Goal: Transaction & Acquisition: Purchase product/service

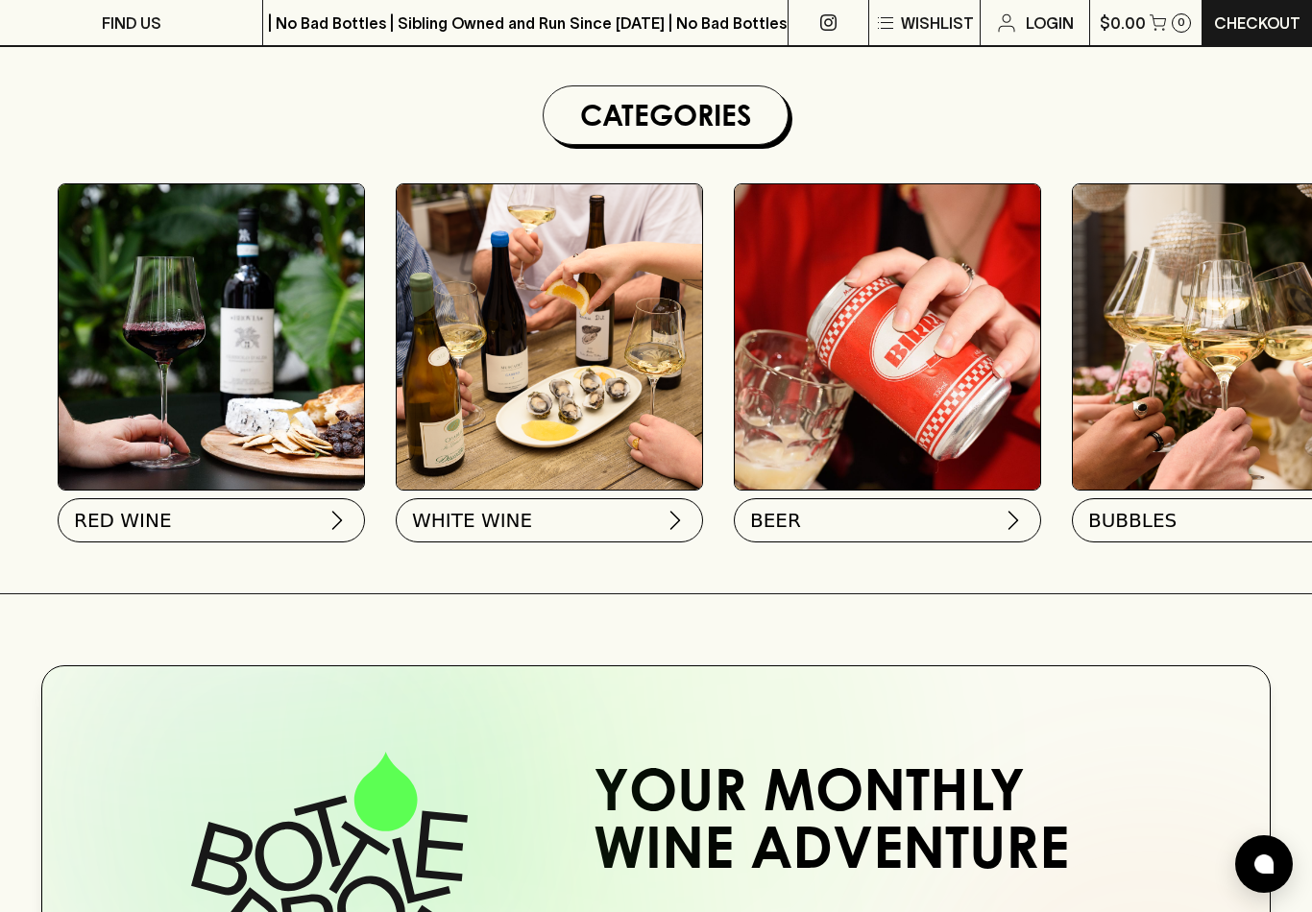
click at [530, 417] on img at bounding box center [549, 336] width 305 height 305
click at [481, 518] on span "WHITE WINE" at bounding box center [470, 516] width 120 height 27
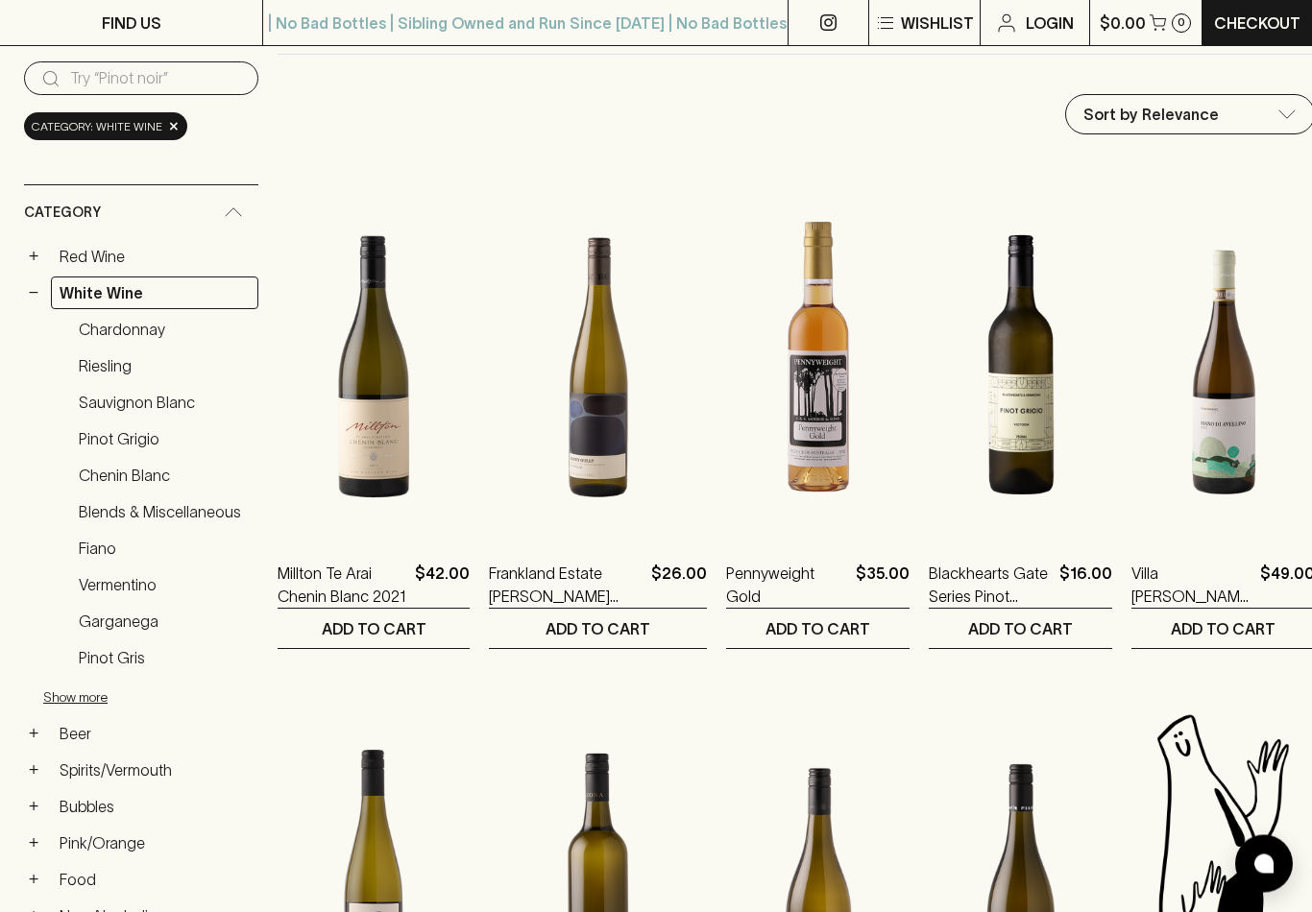
scroll to position [192, 0]
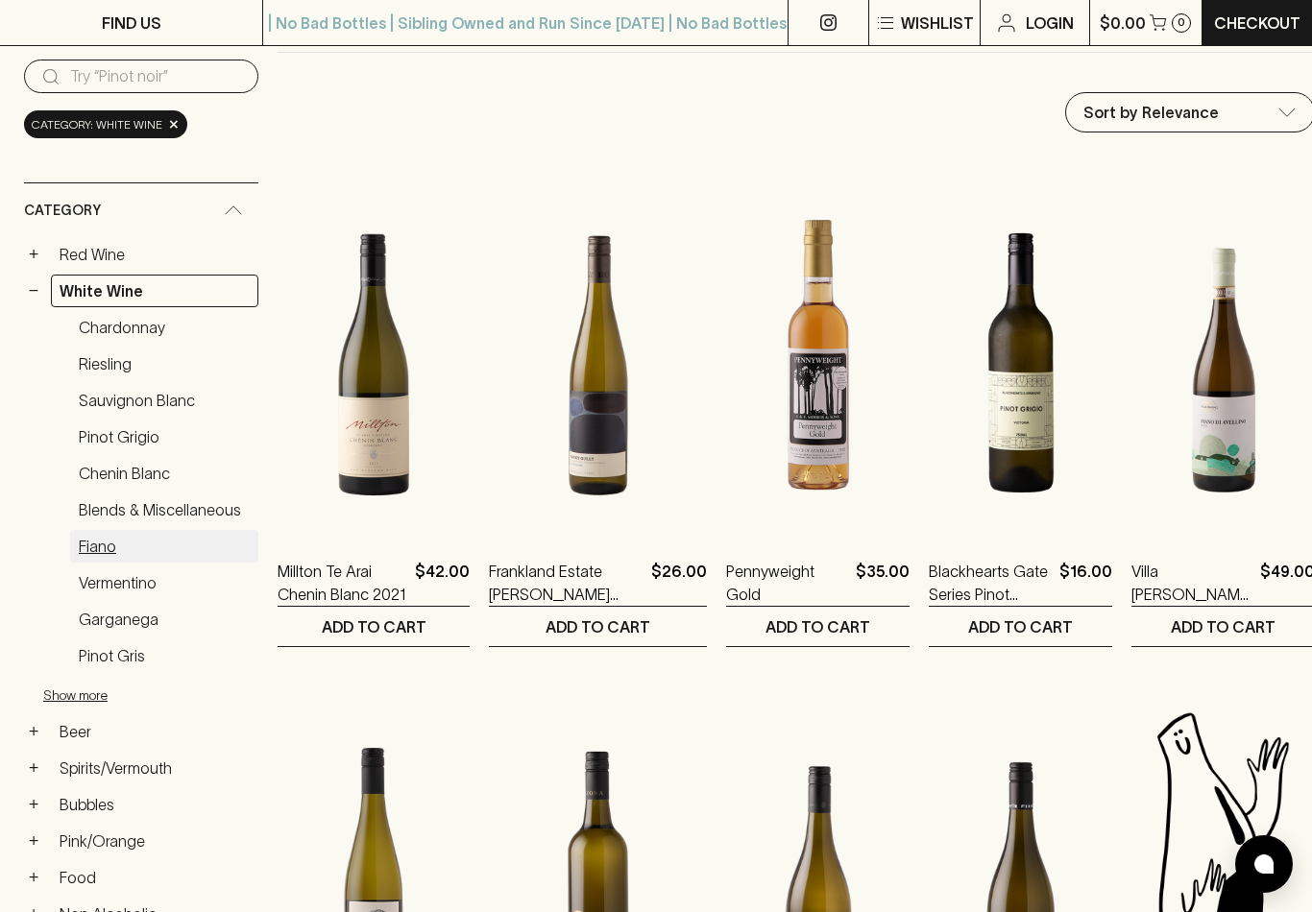
click at [102, 530] on link "Fiano" at bounding box center [164, 546] width 188 height 33
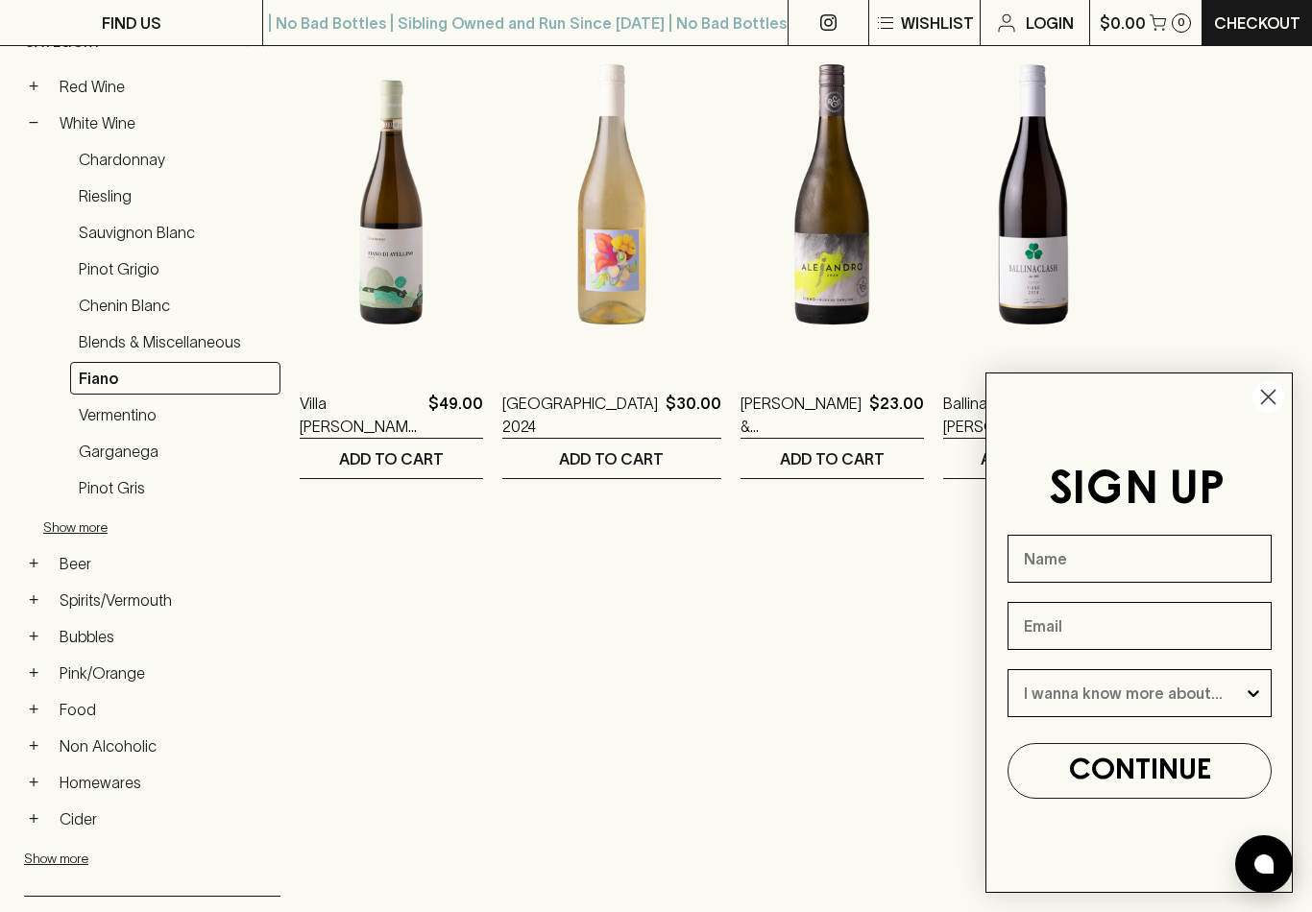
scroll to position [359, 0]
click at [371, 237] on img at bounding box center [391, 196] width 183 height 336
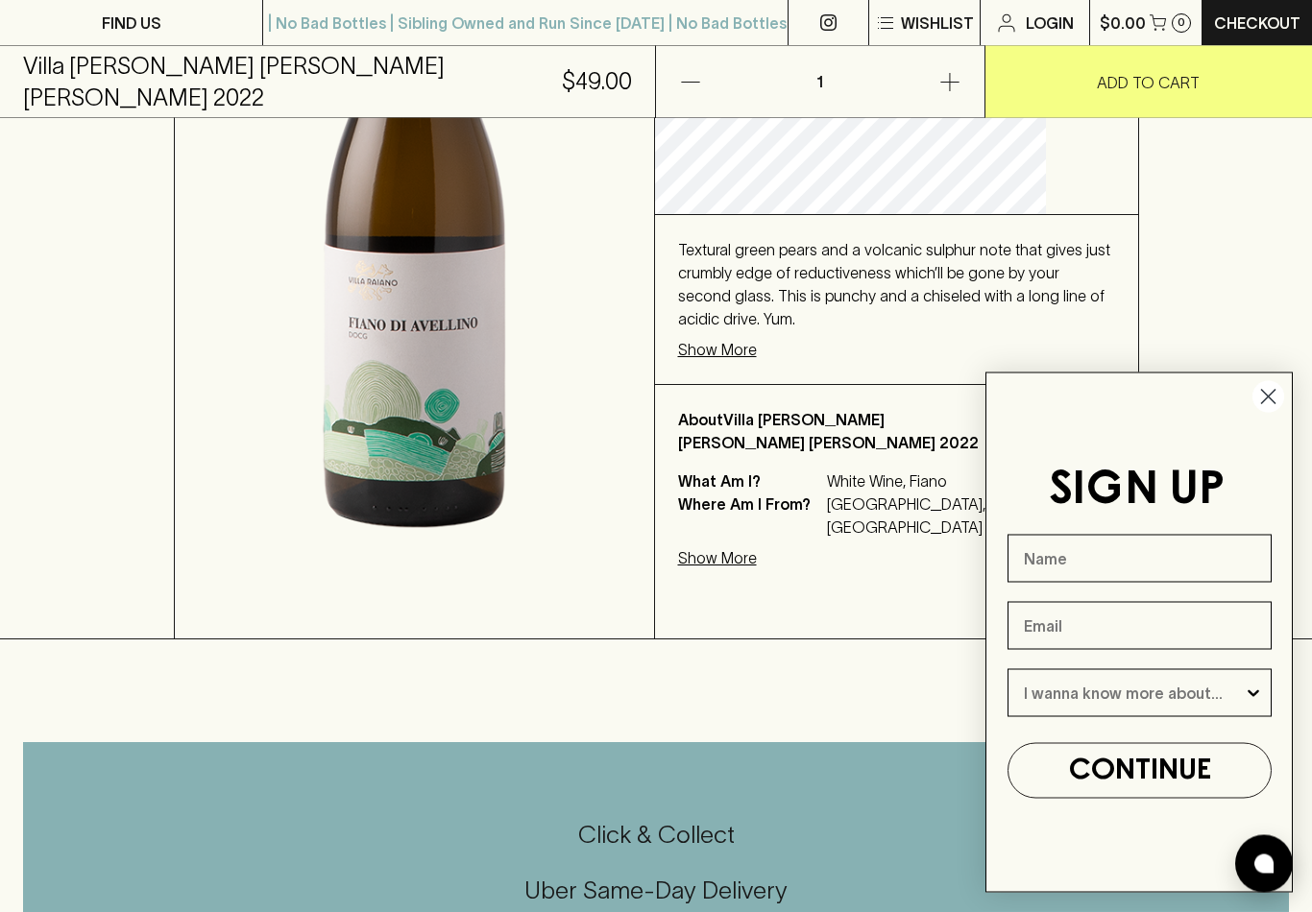
scroll to position [526, 0]
click at [757, 338] on p "Show More" at bounding box center [717, 349] width 79 height 23
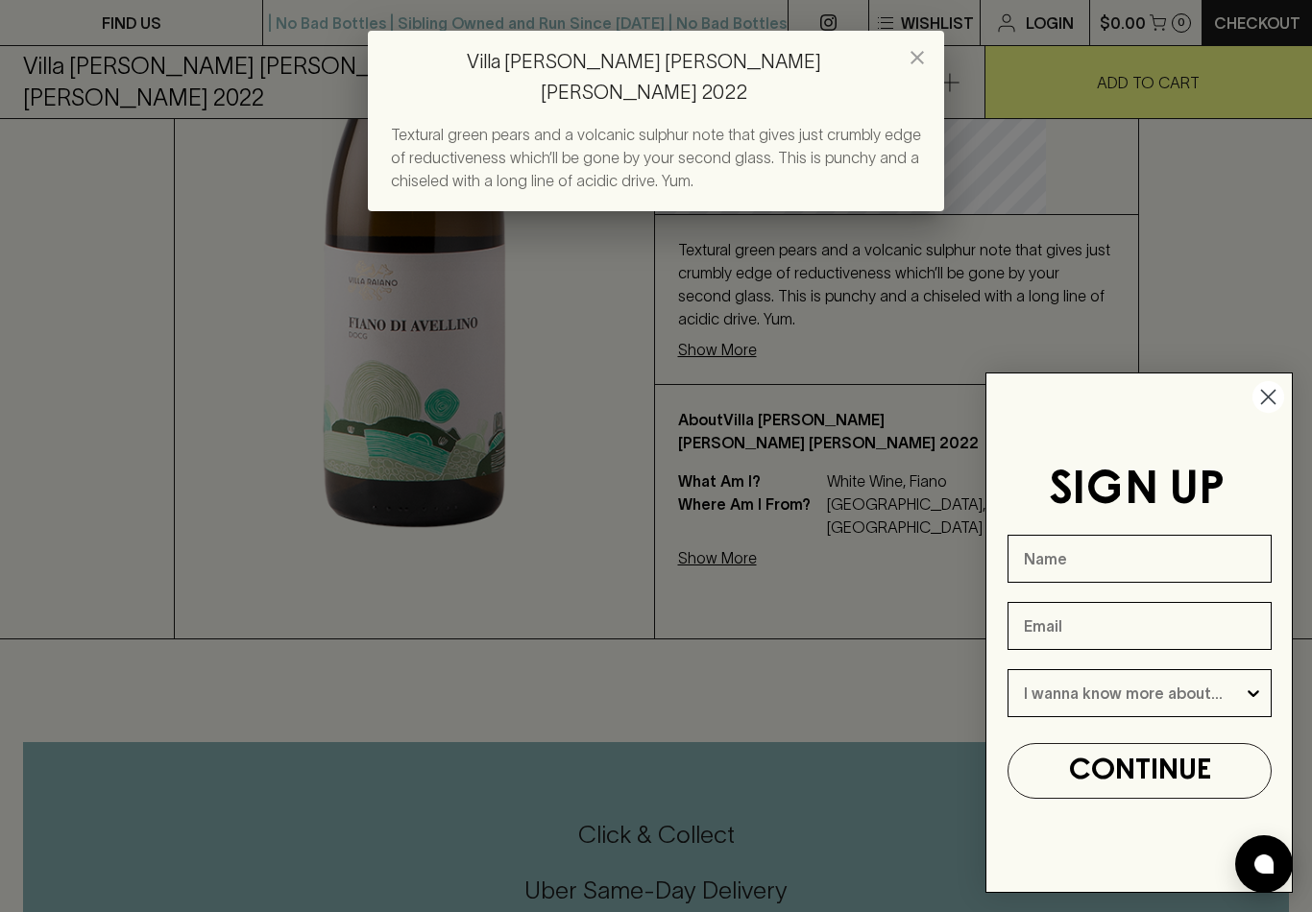
click at [1257, 413] on circle "Close dialog" at bounding box center [1268, 397] width 32 height 32
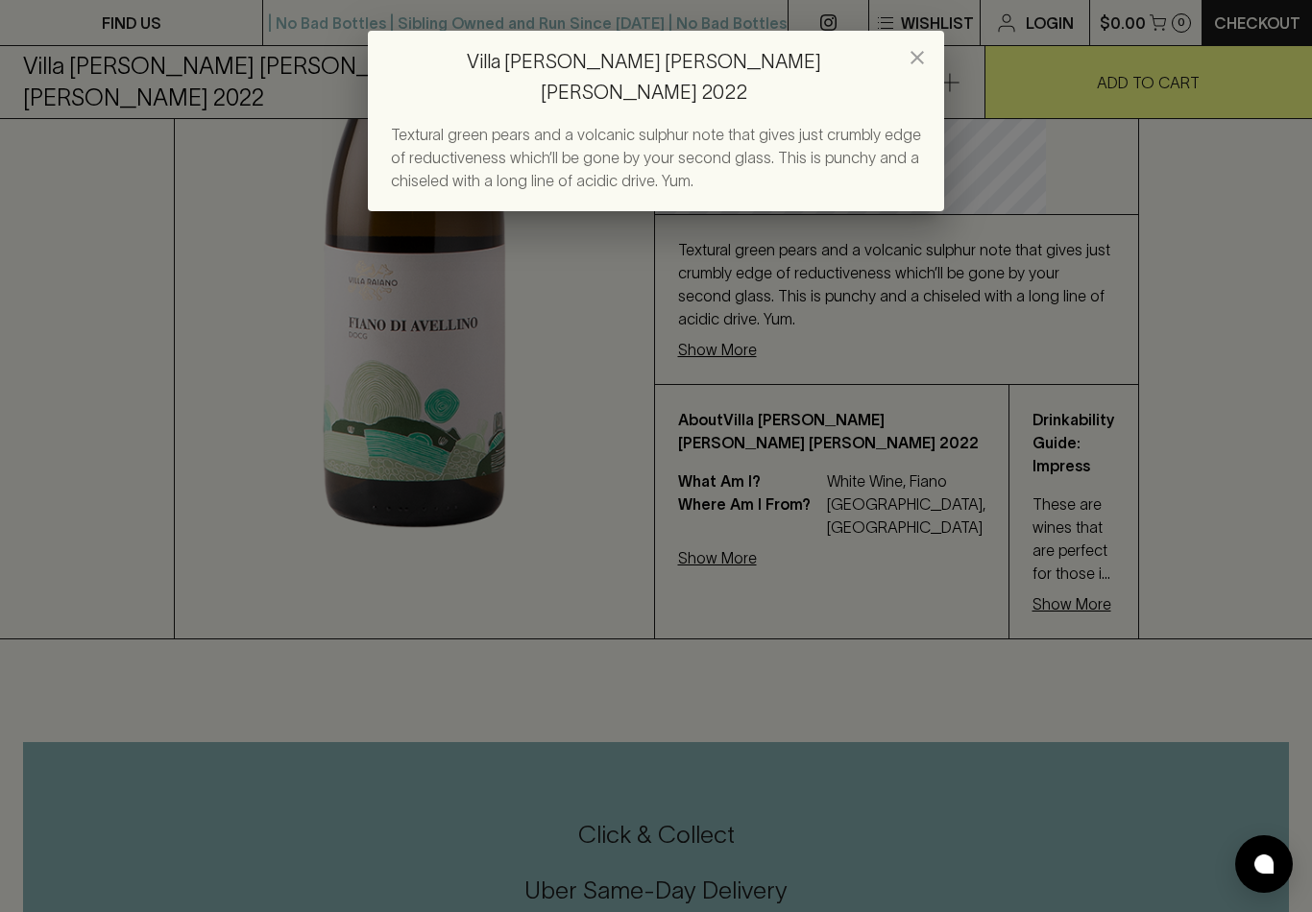
click at [920, 70] on button "close" at bounding box center [917, 57] width 38 height 38
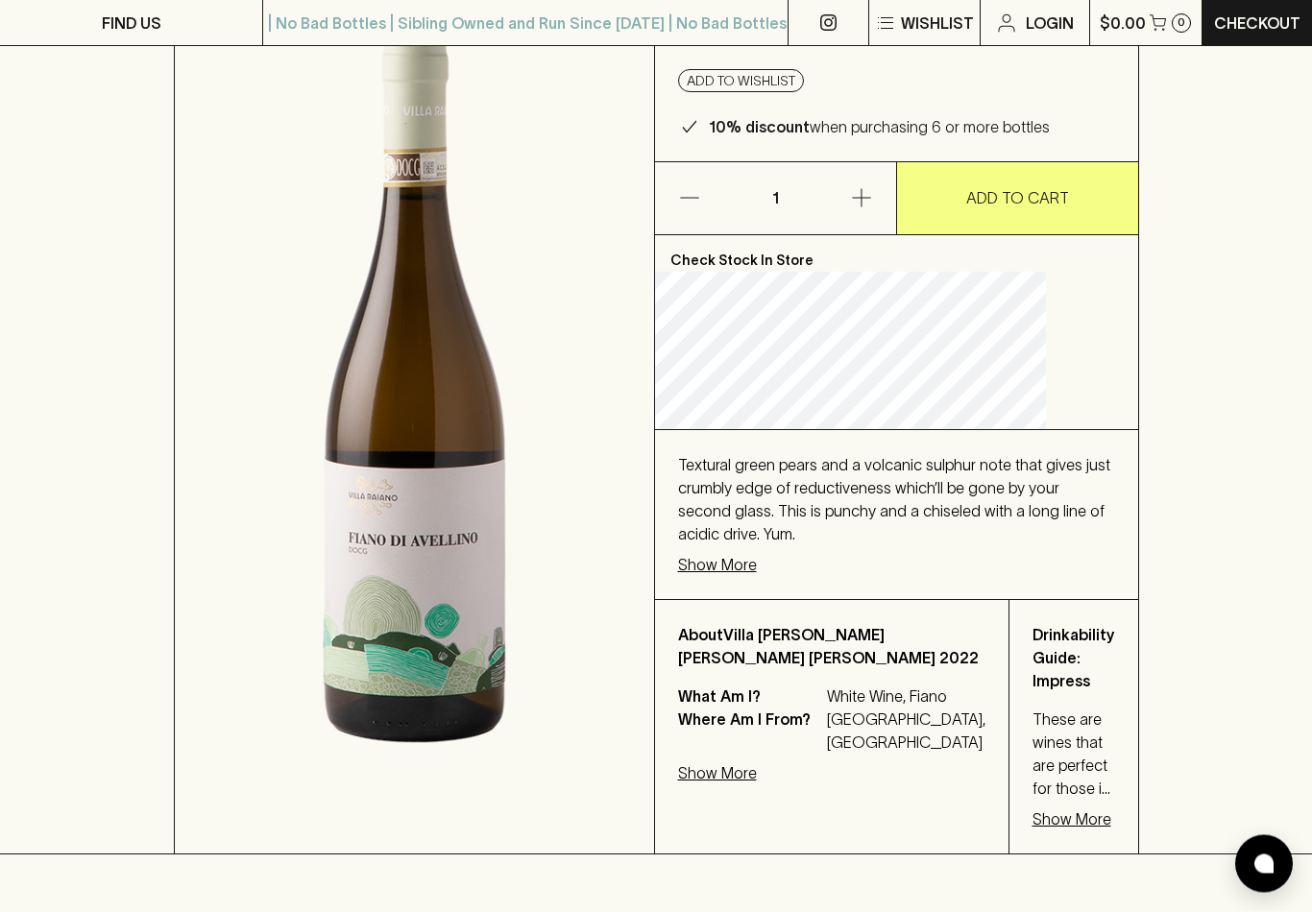
scroll to position [314, 0]
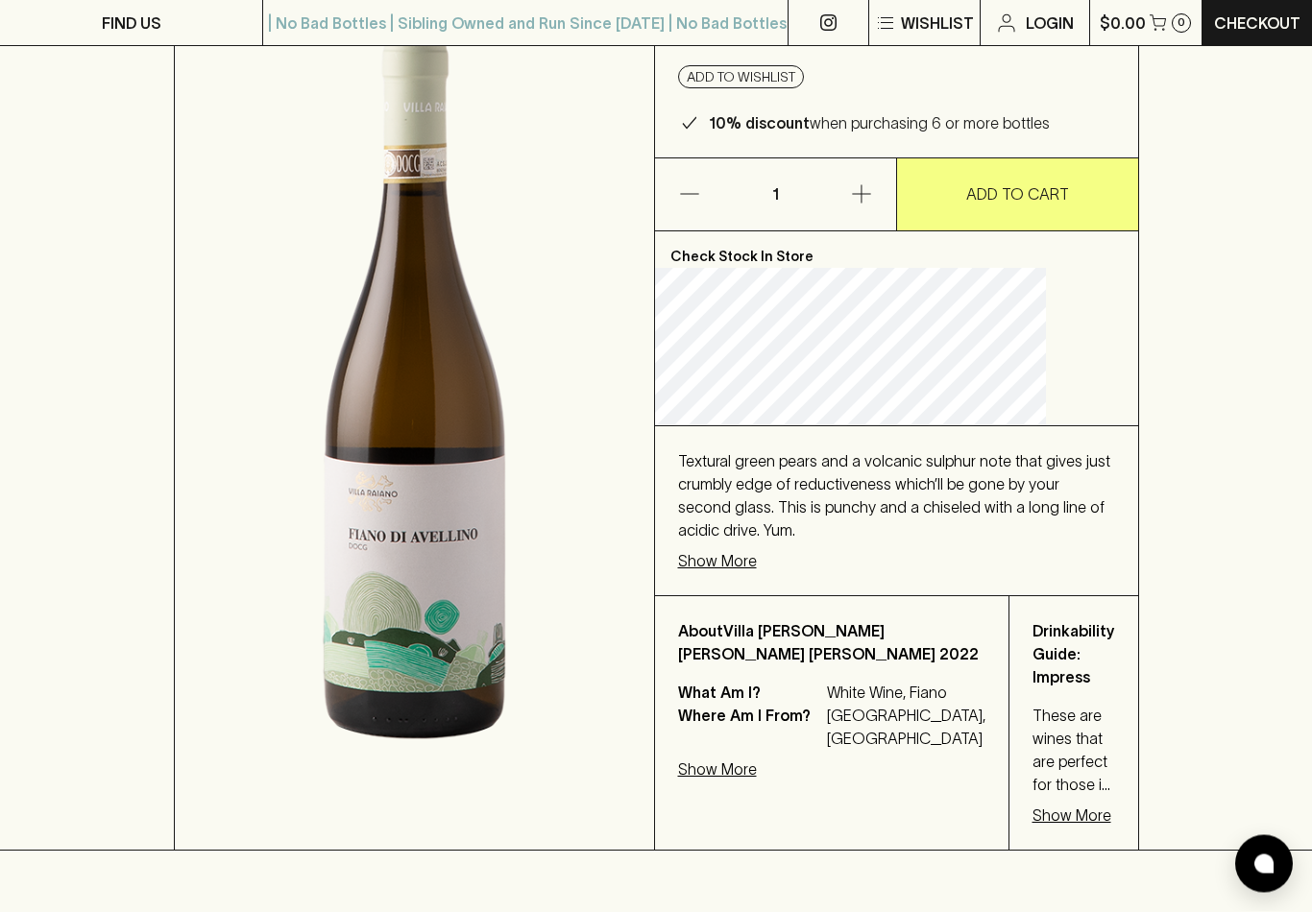
click at [757, 550] on p "Show More" at bounding box center [717, 561] width 79 height 23
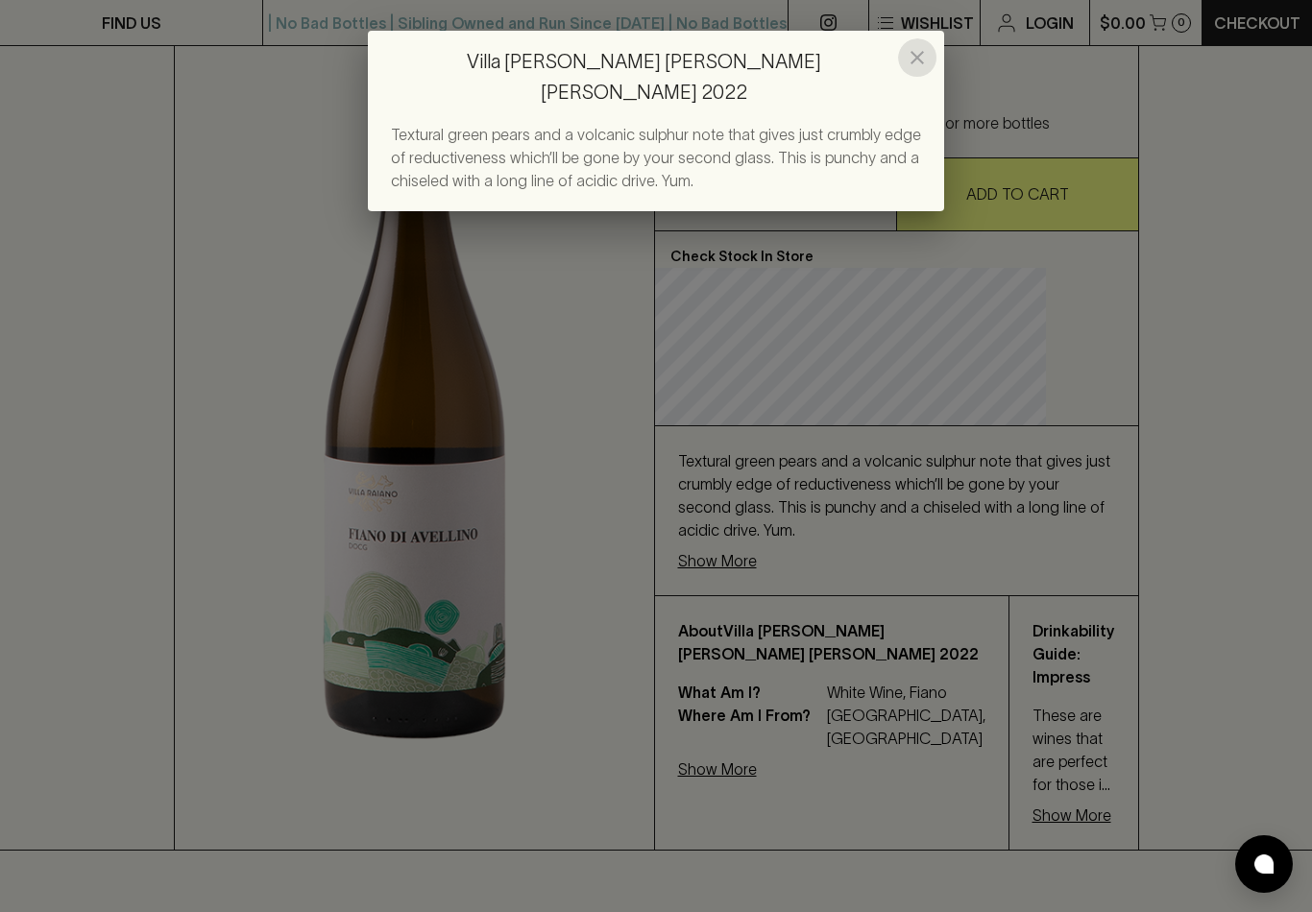
click at [909, 60] on icon "close" at bounding box center [916, 57] width 23 height 23
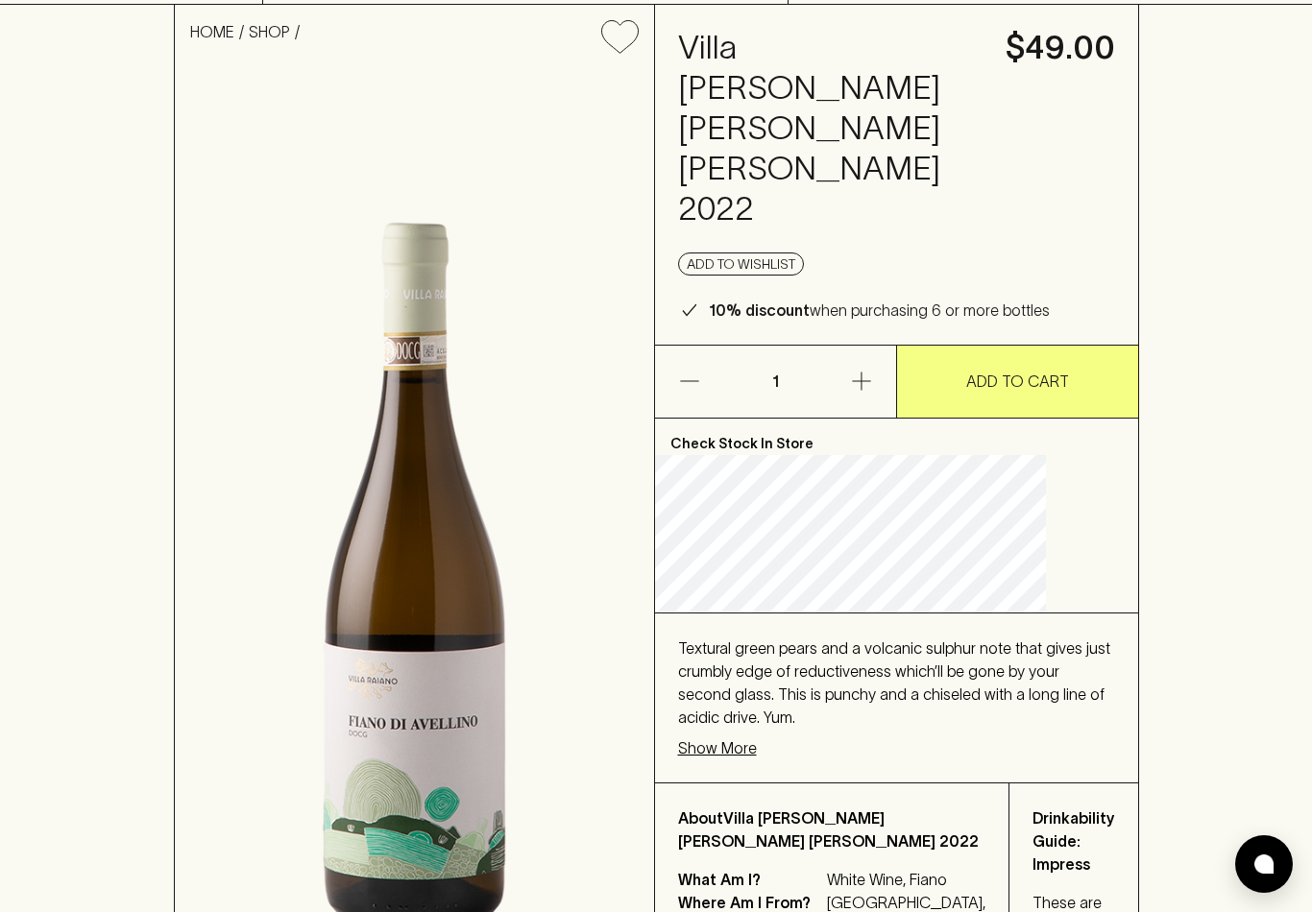
scroll to position [0, 0]
